Goal: Information Seeking & Learning: Learn about a topic

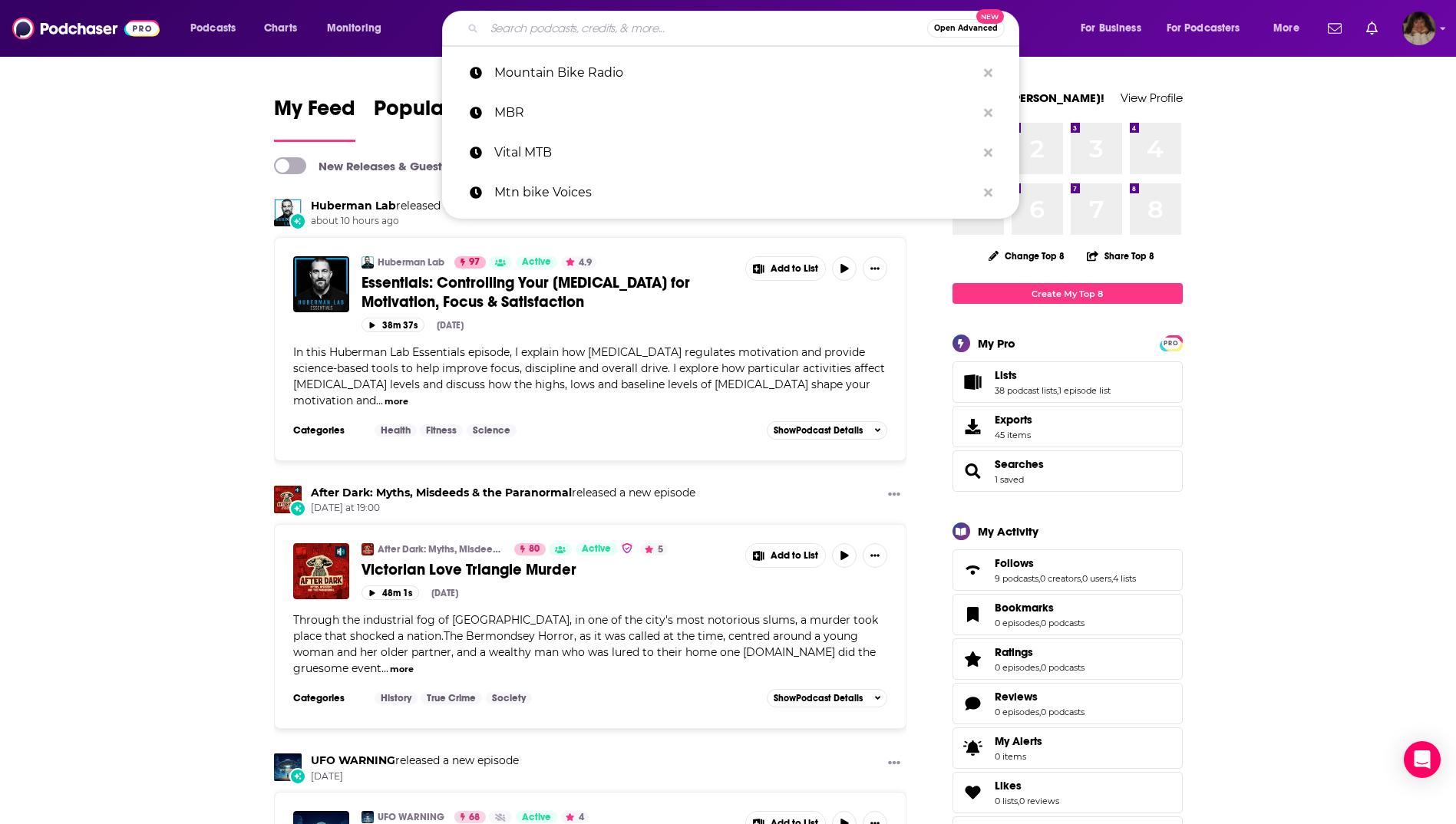
click at [662, 28] on input "Search podcasts, credits, & more..." at bounding box center [705, 28] width 443 height 24
paste input "Leveraging Thought Leadership"
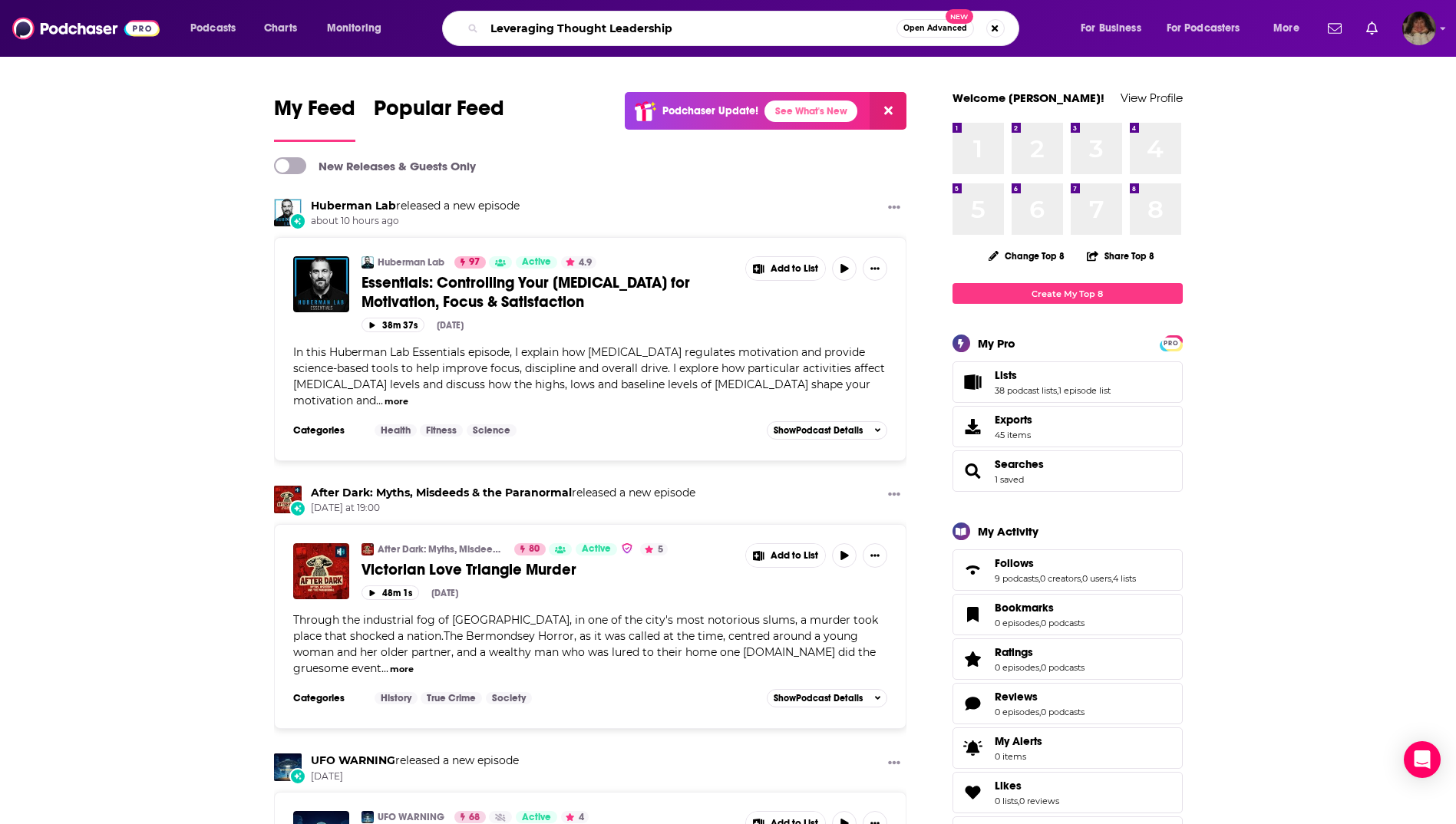
type input "Leveraging Thought Leadership"
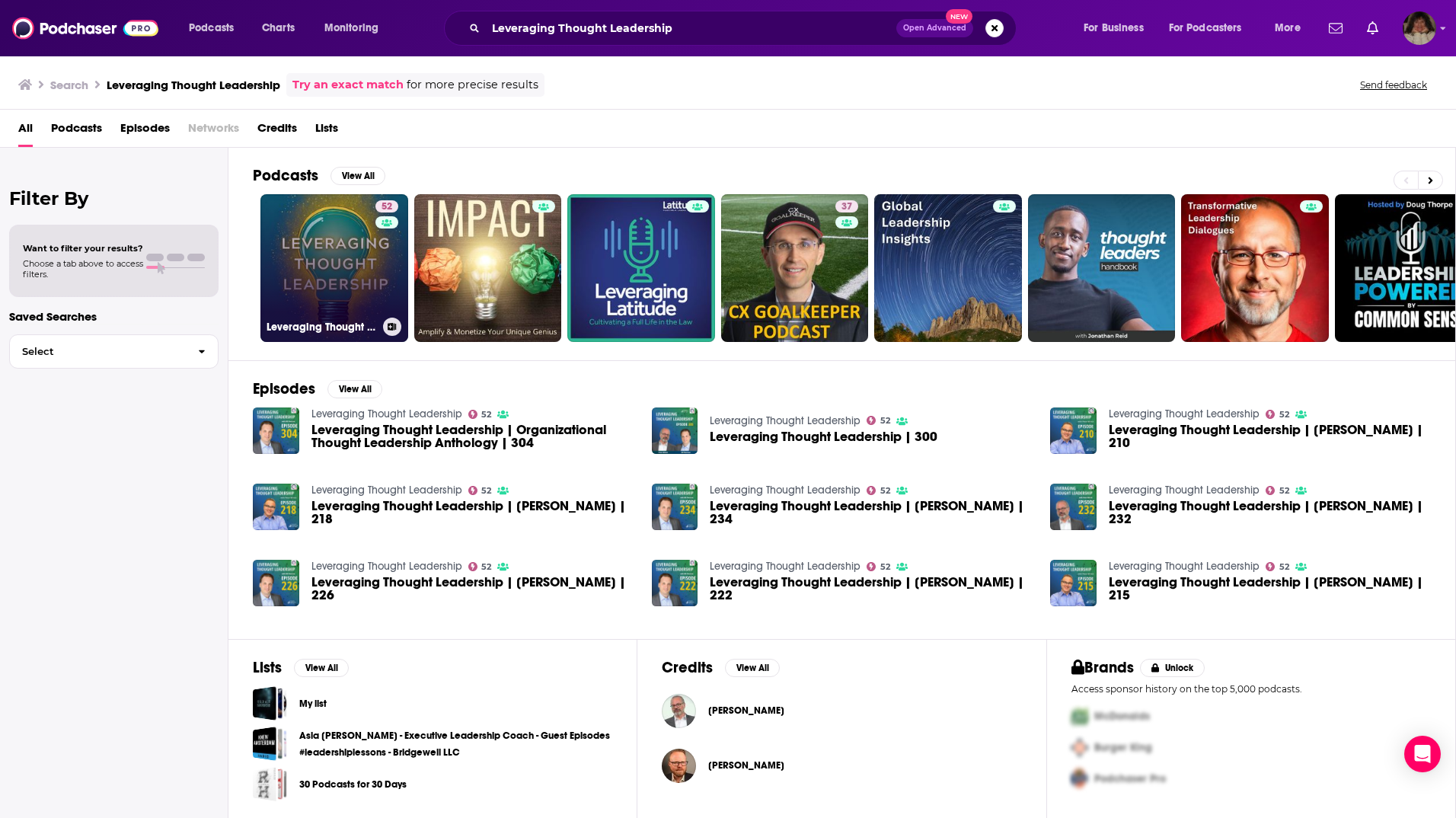
click at [363, 299] on link "52 Leveraging Thought Leadership" at bounding box center [334, 268] width 147 height 147
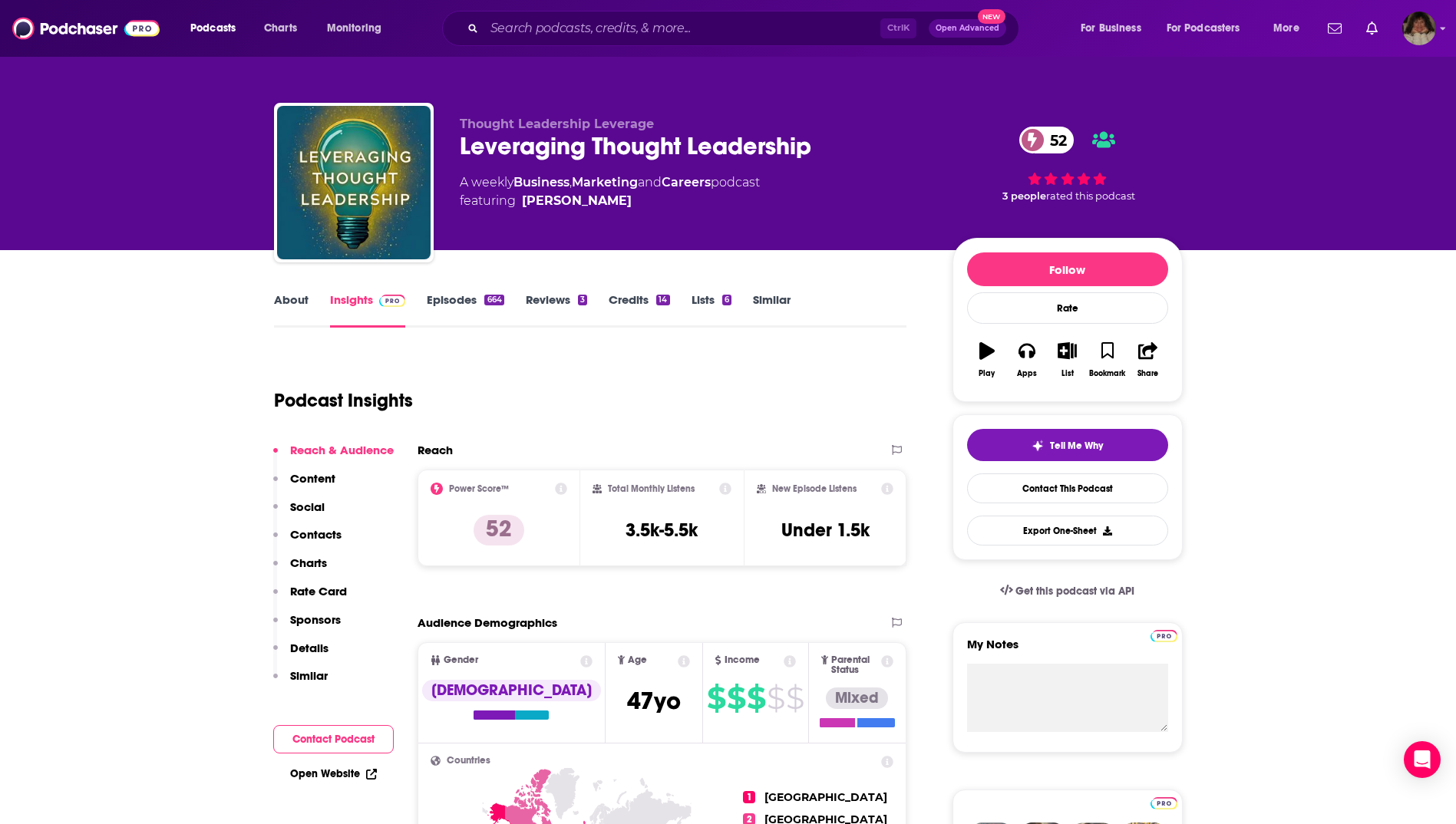
scroll to position [77, 0]
